Goal: Information Seeking & Learning: Learn about a topic

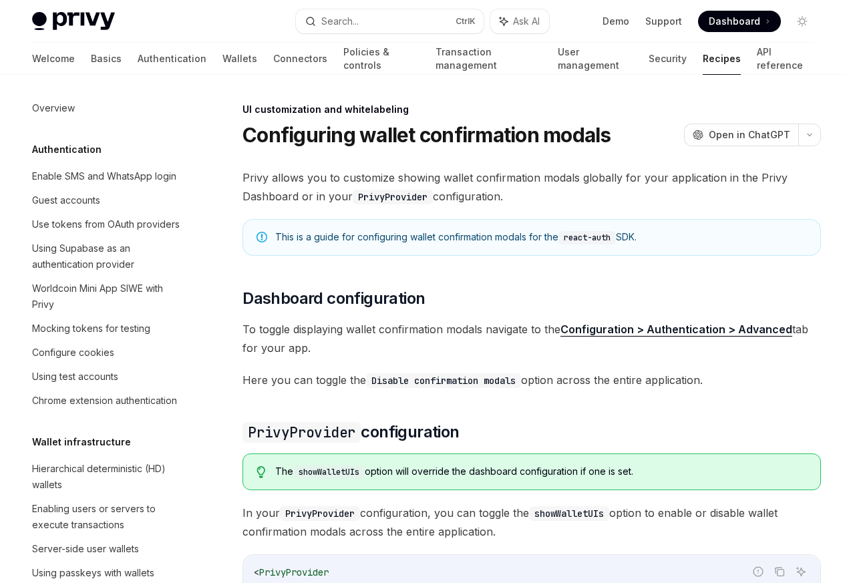
scroll to position [585, 0]
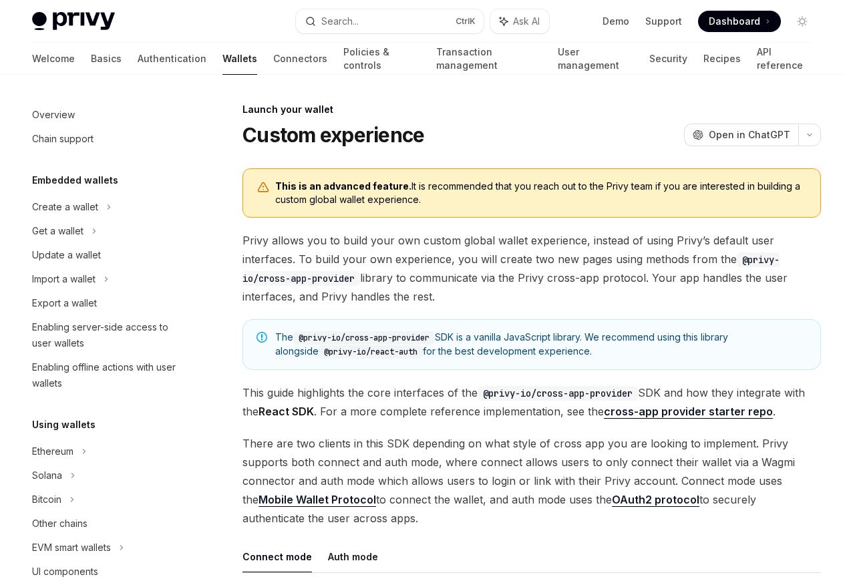
scroll to position [612, 0]
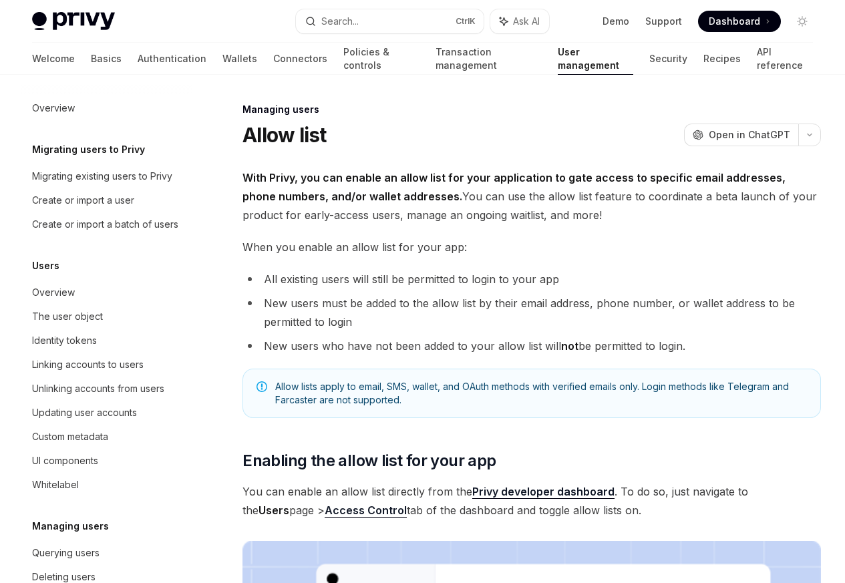
scroll to position [188, 0]
